Goal: Information Seeking & Learning: Check status

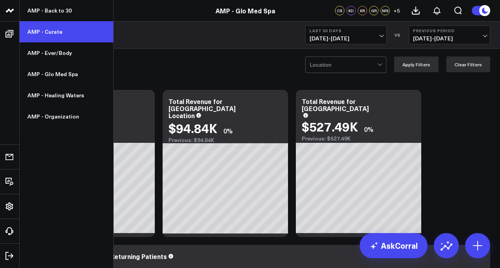
click at [50, 36] on link "AMP - Curate" at bounding box center [67, 31] width 94 height 21
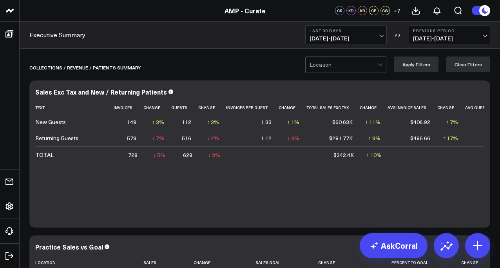
click at [324, 42] on button "Last 30 Days [DATE] - [DATE]" at bounding box center [346, 34] width 82 height 19
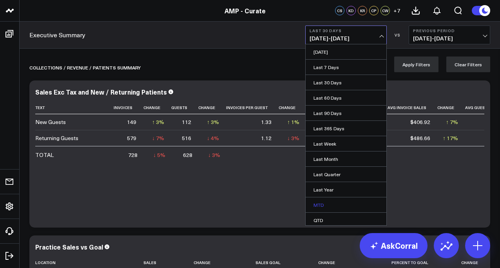
click at [325, 206] on link "MTD" at bounding box center [346, 204] width 81 height 15
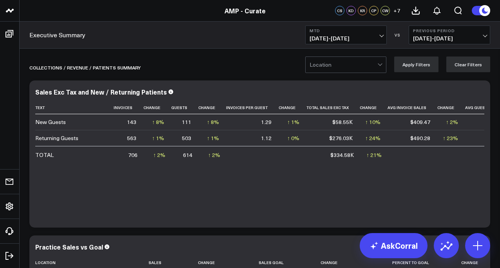
click at [425, 39] on span "[DATE] - [DATE]" at bounding box center [449, 38] width 73 height 6
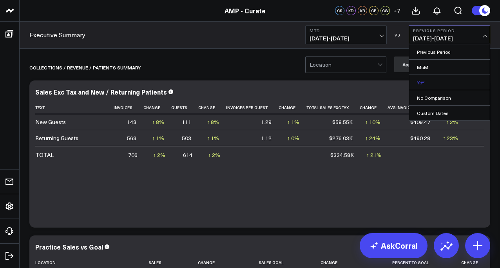
click at [424, 82] on link "YoY" at bounding box center [449, 82] width 81 height 15
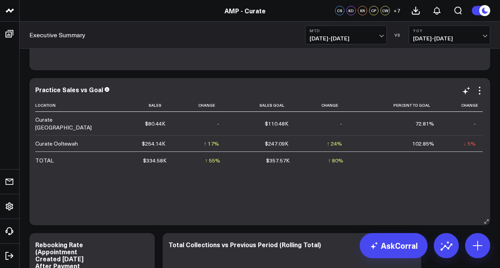
scroll to position [158, 0]
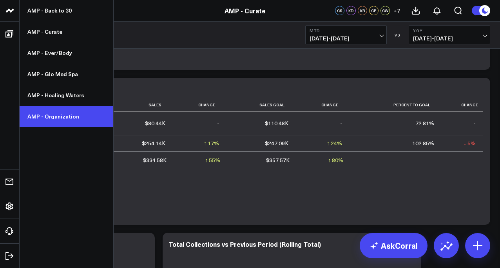
click at [73, 121] on link "AMP - Organization" at bounding box center [67, 116] width 94 height 21
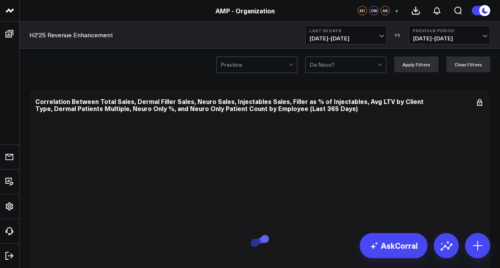
click at [326, 41] on span "08/30/25 - 09/28/25" at bounding box center [346, 38] width 73 height 6
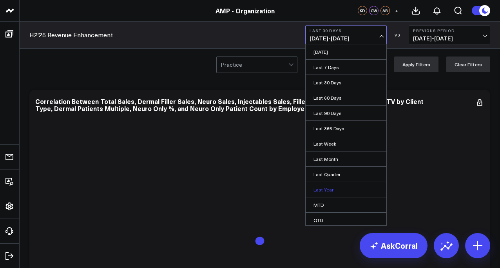
scroll to position [33, 0]
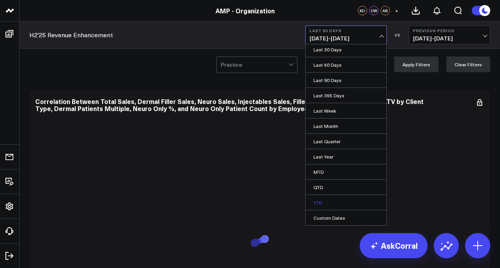
click at [321, 205] on link "YTD" at bounding box center [346, 202] width 81 height 15
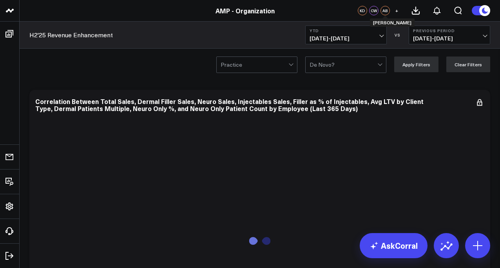
click at [387, 9] on div "AB" at bounding box center [385, 10] width 9 height 9
click at [373, 10] on div "CW" at bounding box center [373, 10] width 9 height 9
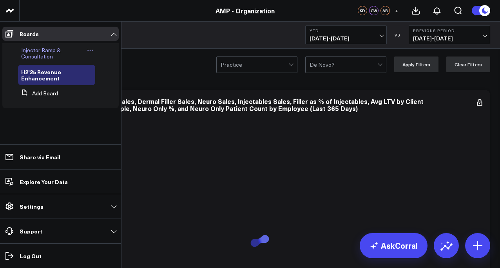
click at [49, 49] on span "Injector Ramp & Consultation" at bounding box center [41, 53] width 40 height 14
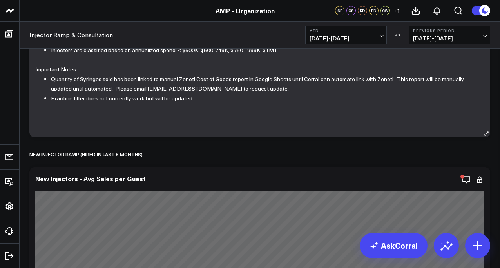
scroll to position [418, 0]
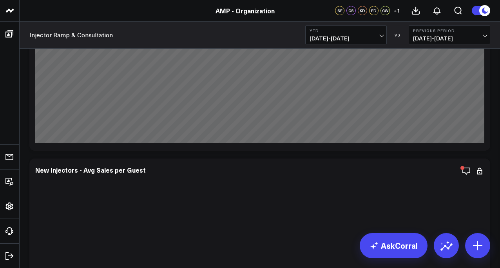
click at [395, 9] on span "+ 1" at bounding box center [396, 10] width 7 height 5
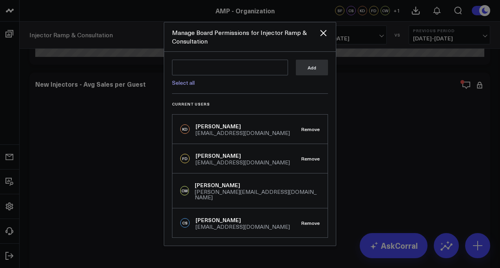
scroll to position [487, 0]
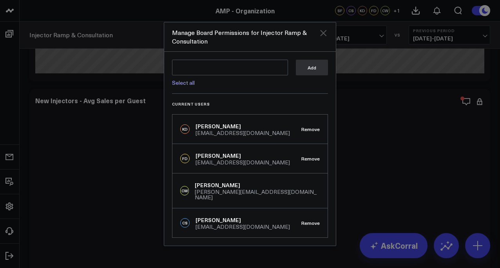
click at [324, 35] on icon "Close" at bounding box center [323, 33] width 6 height 6
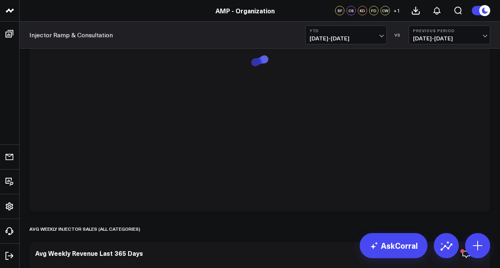
scroll to position [402, 0]
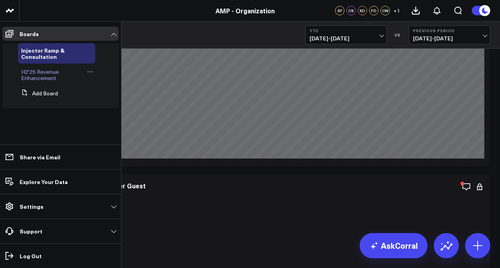
click at [58, 79] on link "H2'25 Revenue Enhancement" at bounding box center [53, 75] width 64 height 13
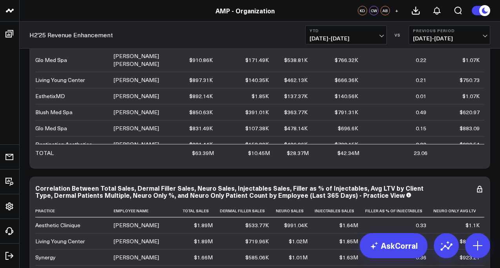
scroll to position [294, 0]
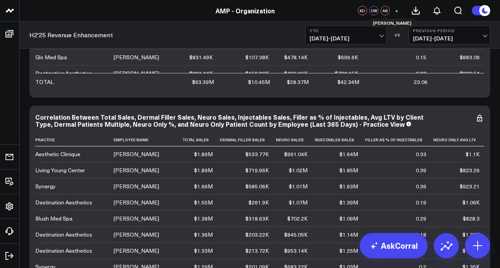
click at [383, 11] on div "AB" at bounding box center [385, 10] width 9 height 9
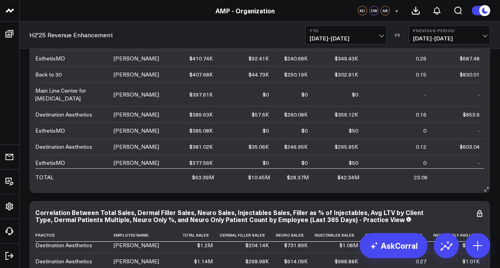
scroll to position [788, 0]
